Goal: Task Accomplishment & Management: Complete application form

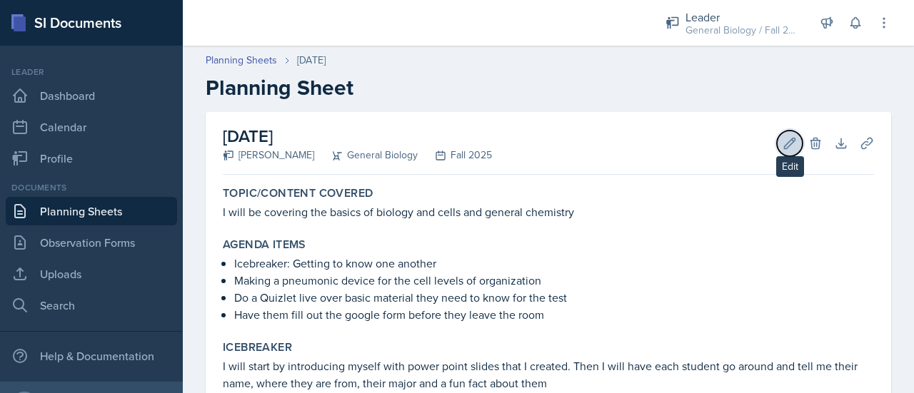
click at [455, 139] on icon at bounding box center [789, 143] width 11 height 11
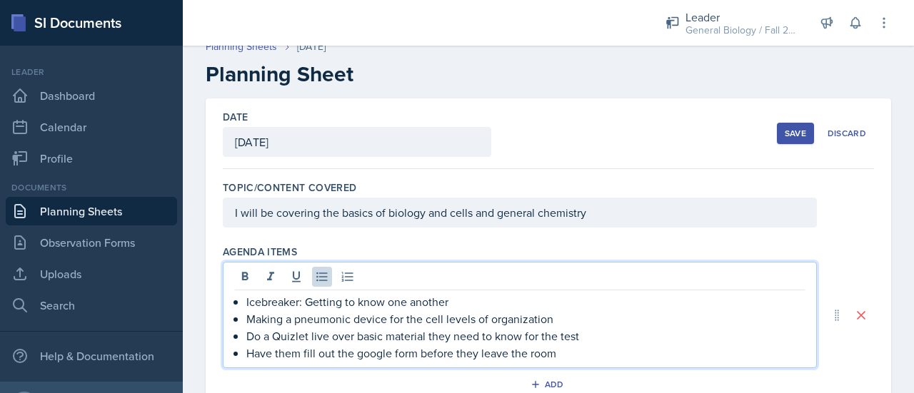
scroll to position [39, 0]
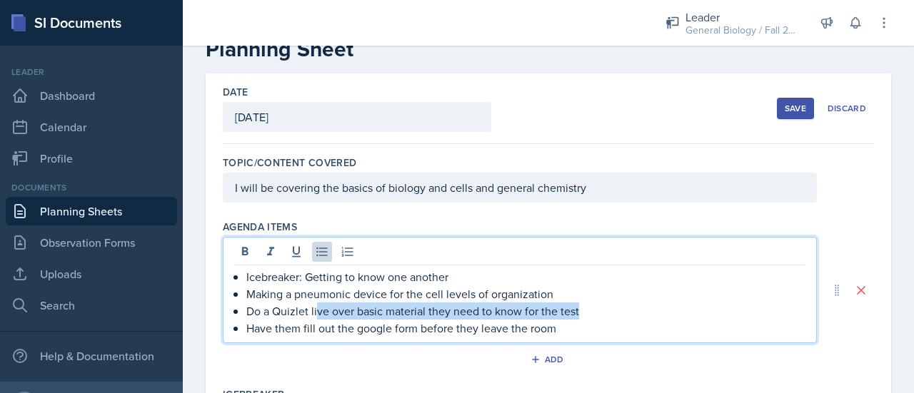
drag, startPoint x: 589, startPoint y: 312, endPoint x: 315, endPoint y: 308, distance: 273.4
click at [315, 308] on p "Do a Quizlet live over basic material they need to know for the test" at bounding box center [525, 311] width 558 height 17
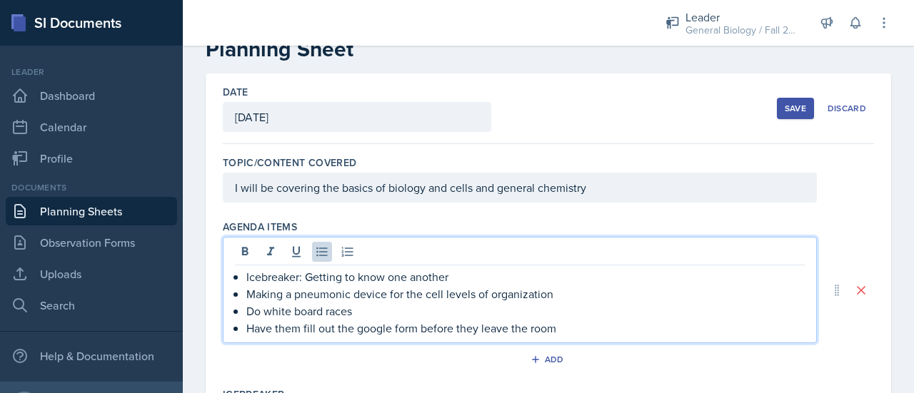
click at [405, 327] on p "Have them fill out the google form before they leave the room" at bounding box center [525, 328] width 558 height 17
click at [455, 330] on p "Have them fill out the google form before they leave the room" at bounding box center [525, 328] width 558 height 17
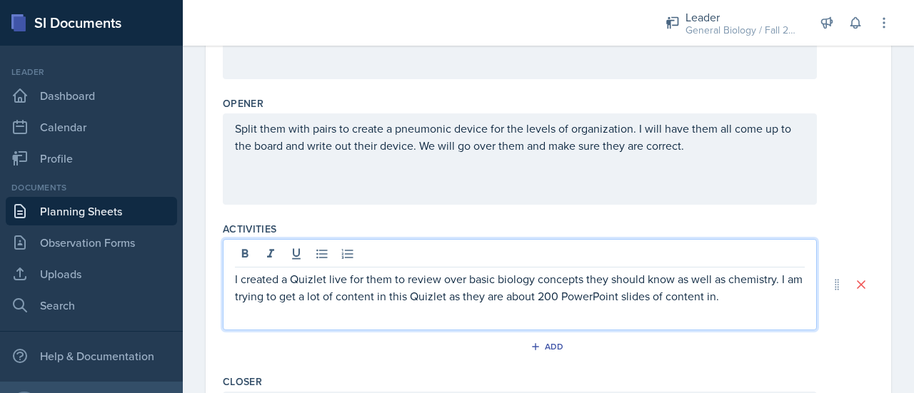
scroll to position [480, 0]
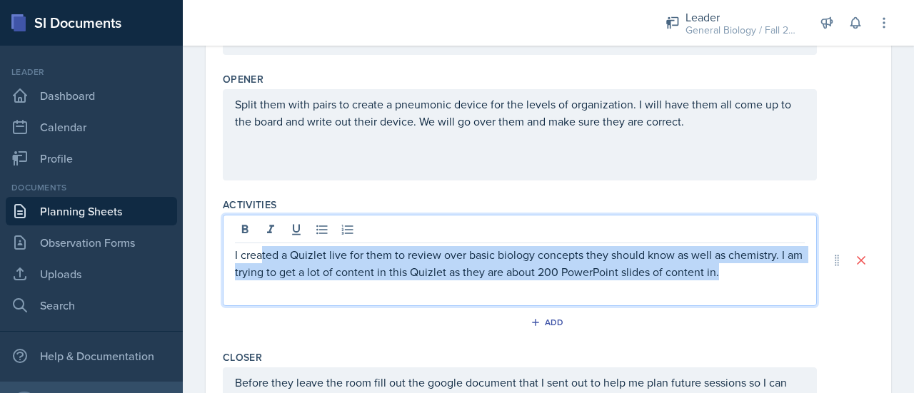
drag, startPoint x: 748, startPoint y: 269, endPoint x: 262, endPoint y: 248, distance: 486.6
click at [262, 248] on p "I created a Quizlet live for them to review over basic biology concepts they sh…" at bounding box center [520, 263] width 570 height 34
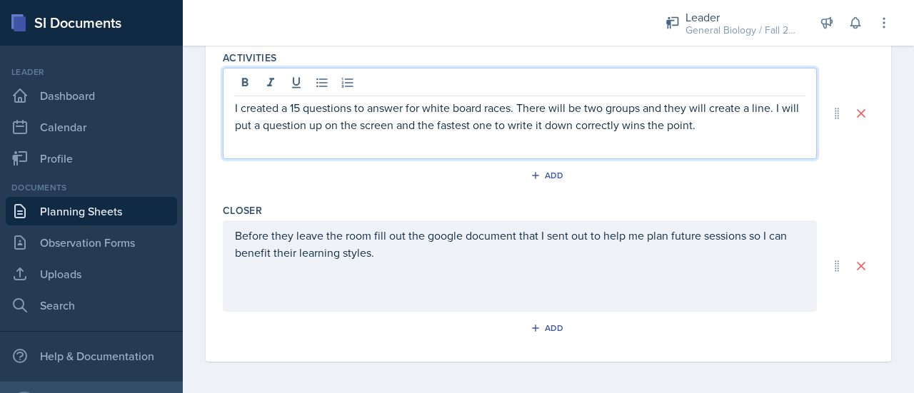
scroll to position [0, 0]
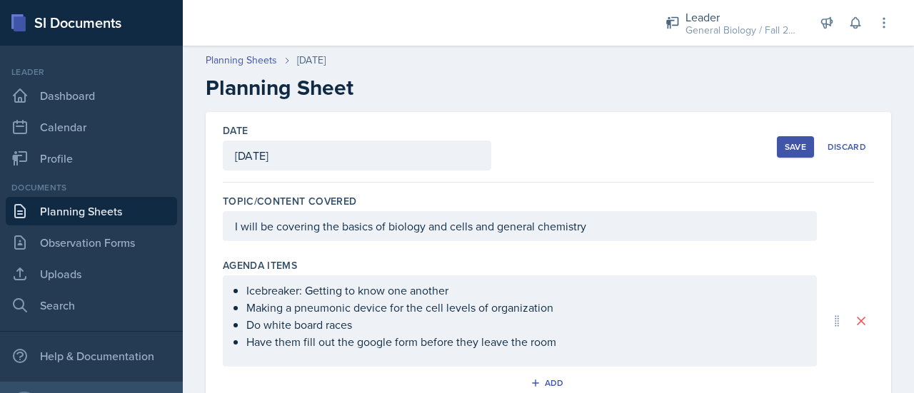
click at [455, 150] on div "Save" at bounding box center [794, 146] width 21 height 11
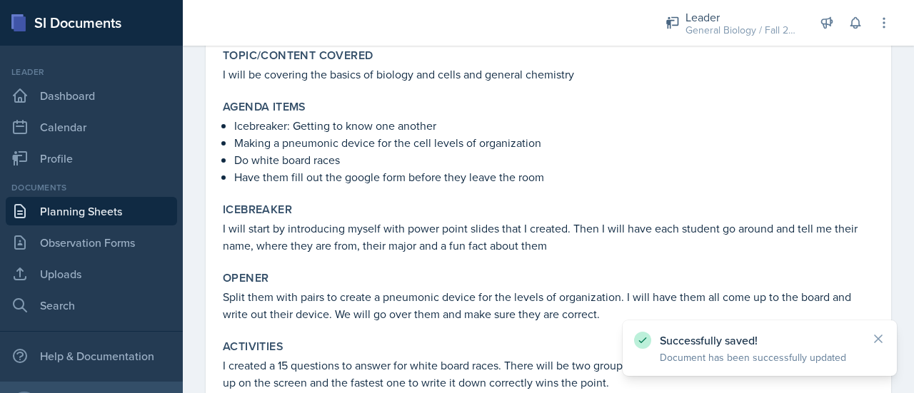
scroll to position [301, 0]
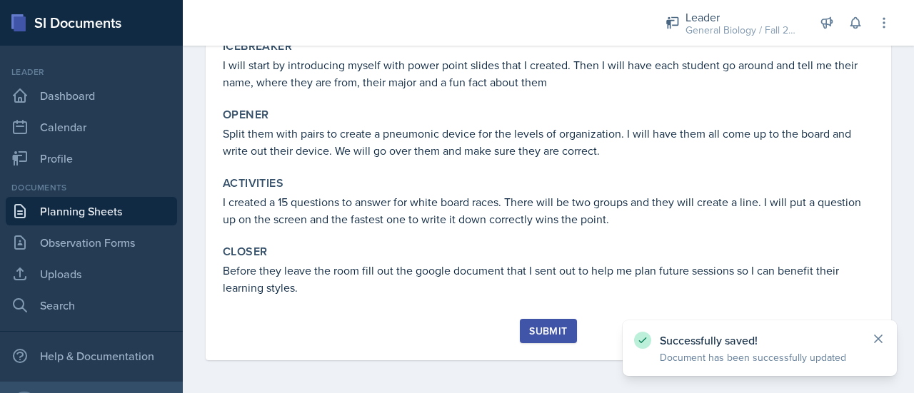
click at [455, 338] on icon at bounding box center [878, 339] width 14 height 14
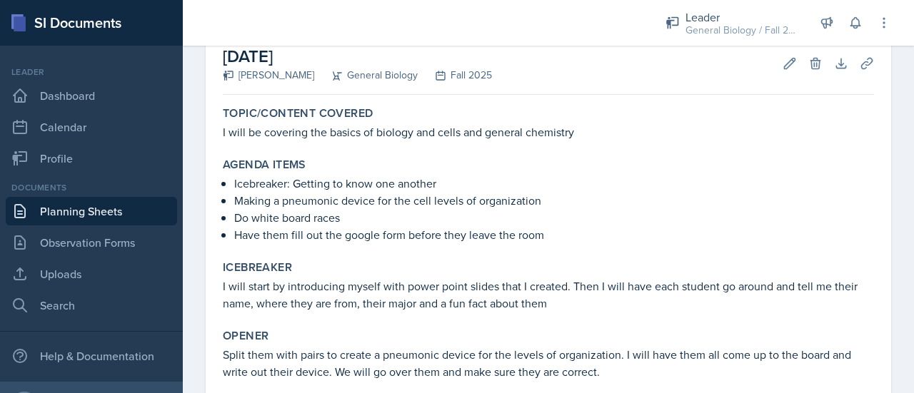
scroll to position [0, 0]
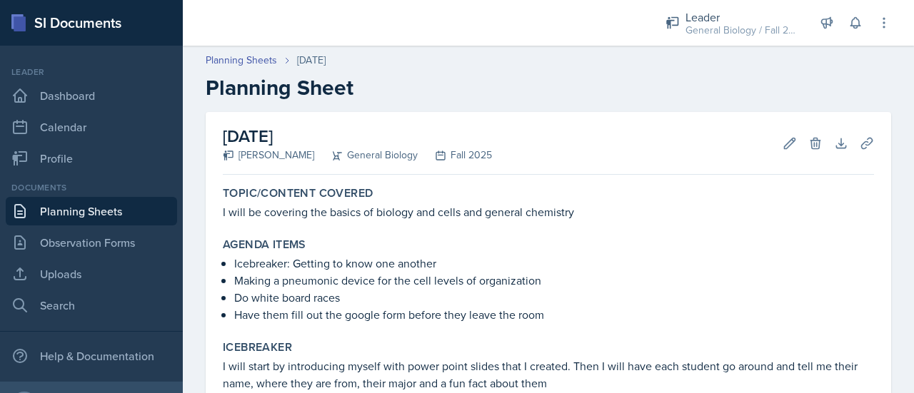
click at [131, 221] on link "Planning Sheets" at bounding box center [91, 211] width 171 height 29
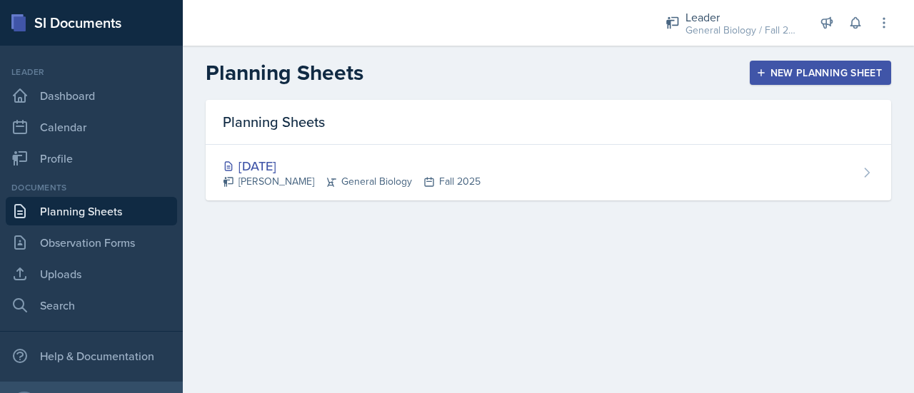
click at [455, 68] on div "New Planning Sheet" at bounding box center [820, 72] width 123 height 11
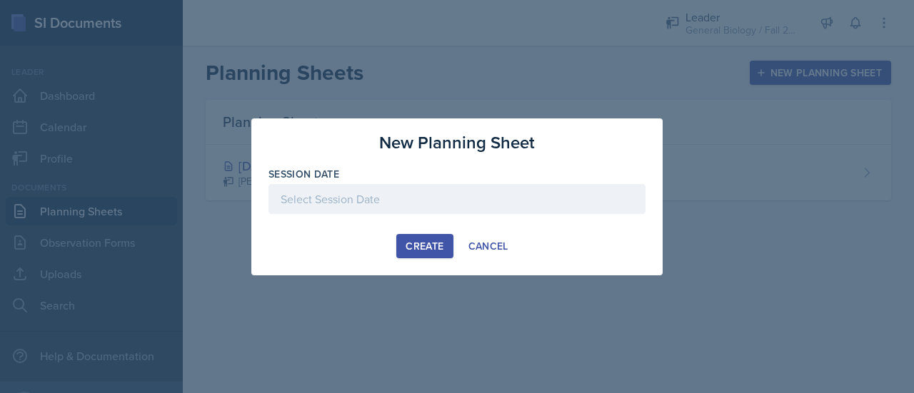
click at [422, 206] on div at bounding box center [456, 199] width 377 height 30
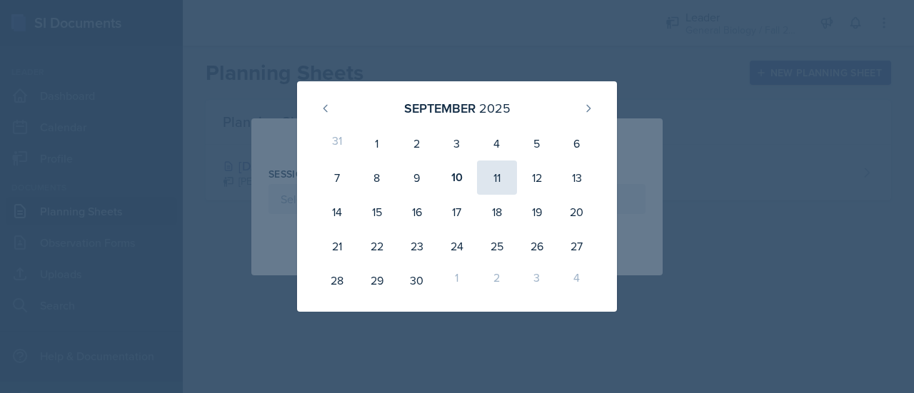
click at [455, 176] on div "11" at bounding box center [497, 178] width 40 height 34
type input "[DATE]"
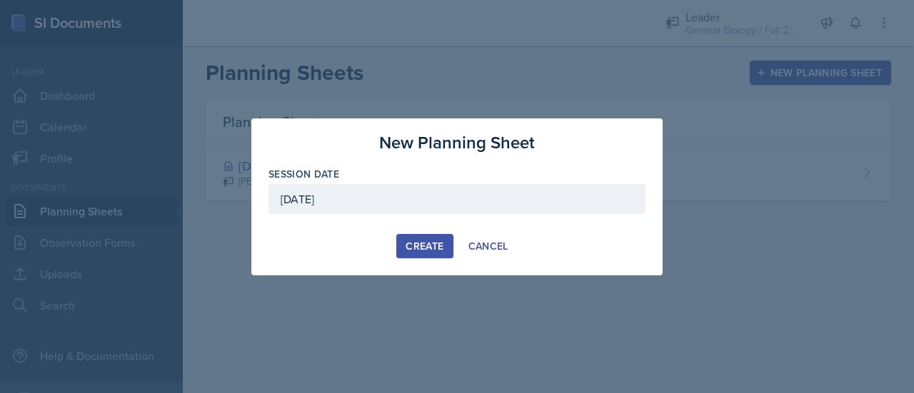
click at [424, 248] on div "Create" at bounding box center [424, 246] width 38 height 11
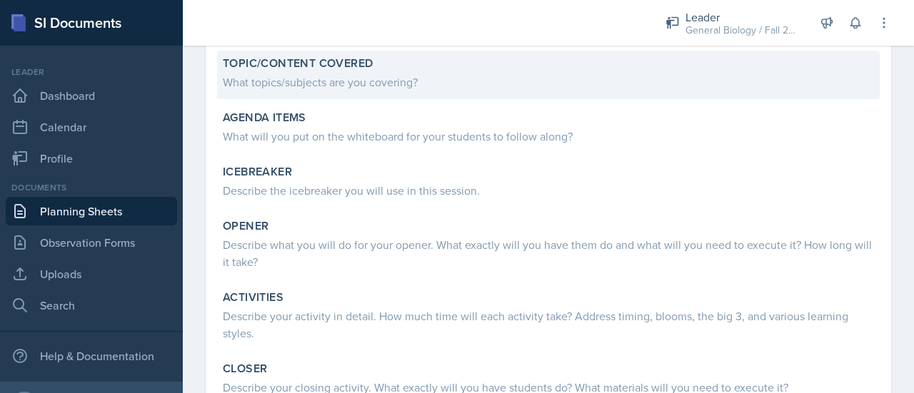
scroll to position [118, 0]
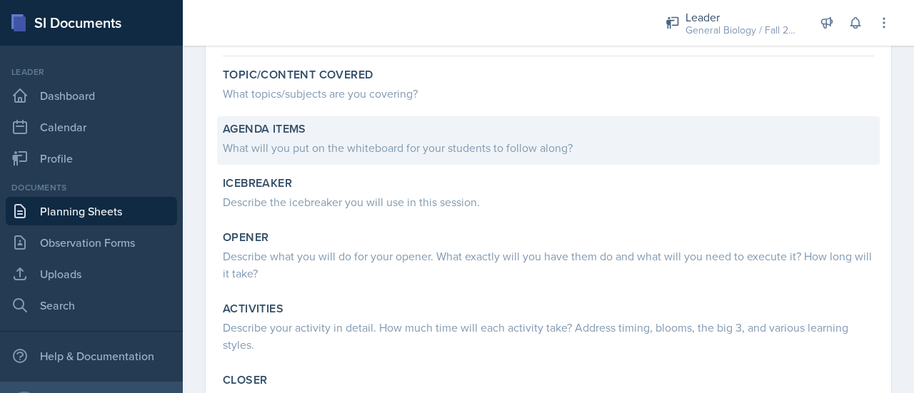
click at [365, 153] on div "What will you put on the whiteboard for your students to follow along?" at bounding box center [548, 147] width 651 height 17
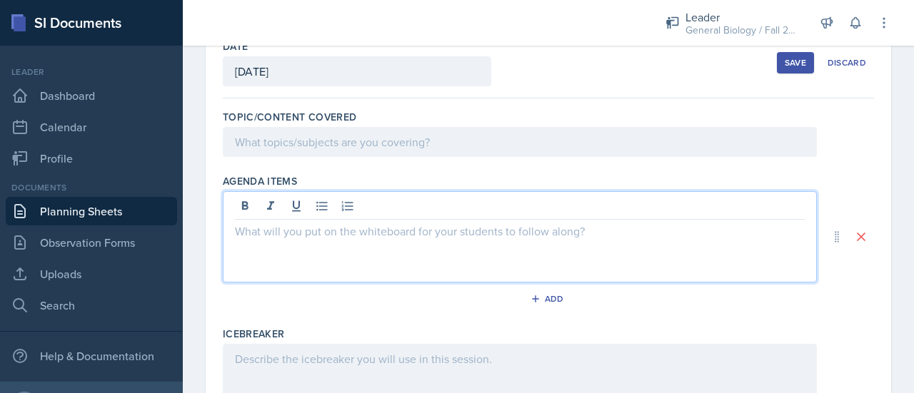
click at [373, 223] on p at bounding box center [520, 231] width 570 height 17
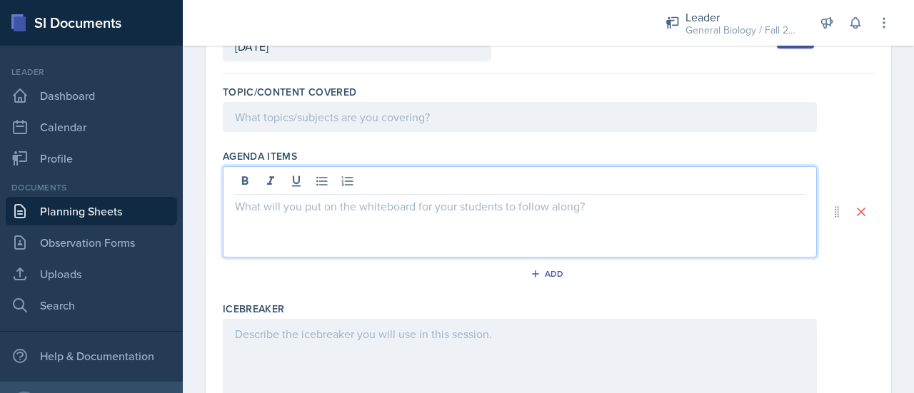
click at [350, 98] on div "Topic/Content Covered" at bounding box center [548, 111] width 651 height 64
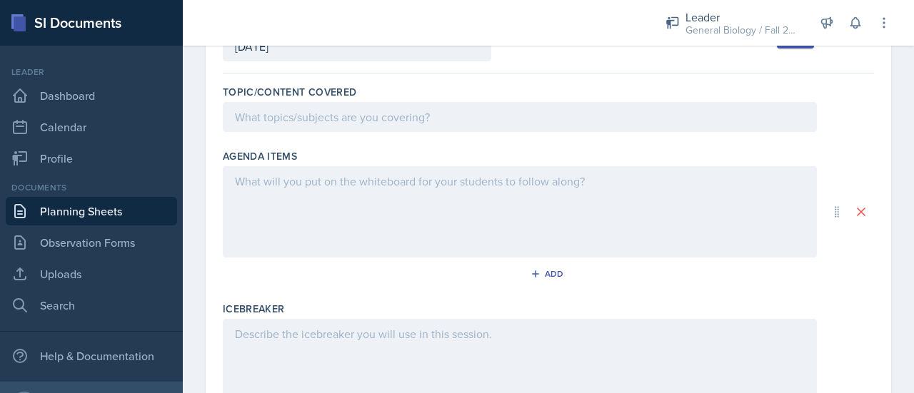
click at [361, 113] on div at bounding box center [520, 117] width 594 height 30
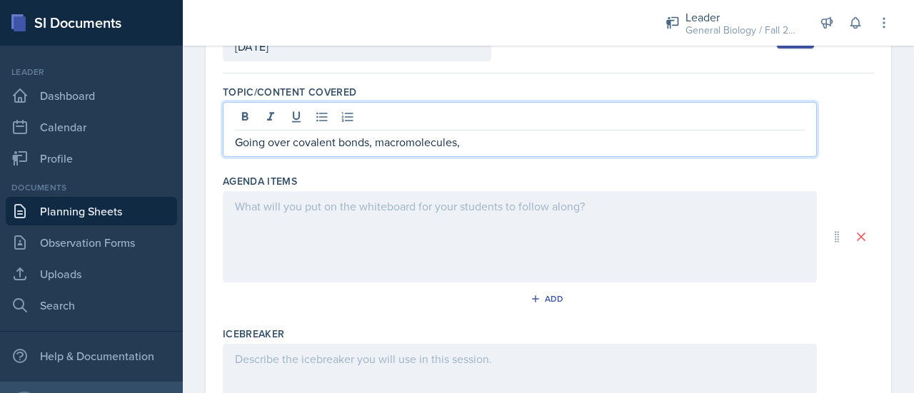
click at [341, 139] on p "Going over covalent bonds, macromolecules," at bounding box center [520, 141] width 570 height 17
click at [438, 145] on p "Going over bonds, macromolecules," at bounding box center [520, 141] width 570 height 17
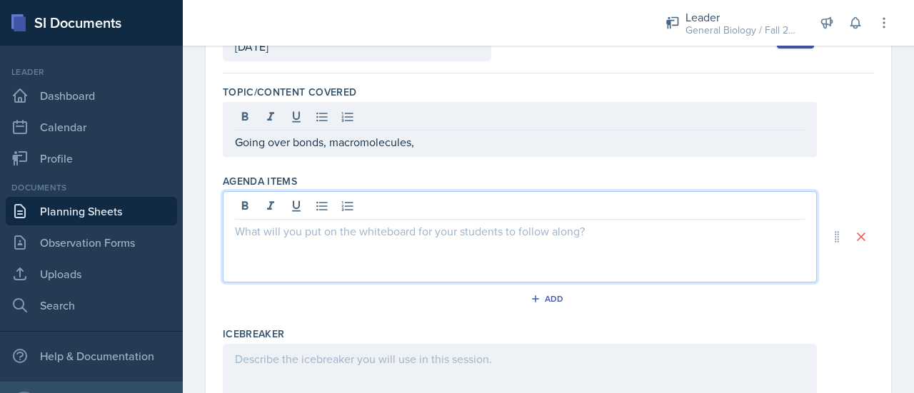
click at [351, 210] on div at bounding box center [520, 236] width 594 height 91
